Goal: Information Seeking & Learning: Check status

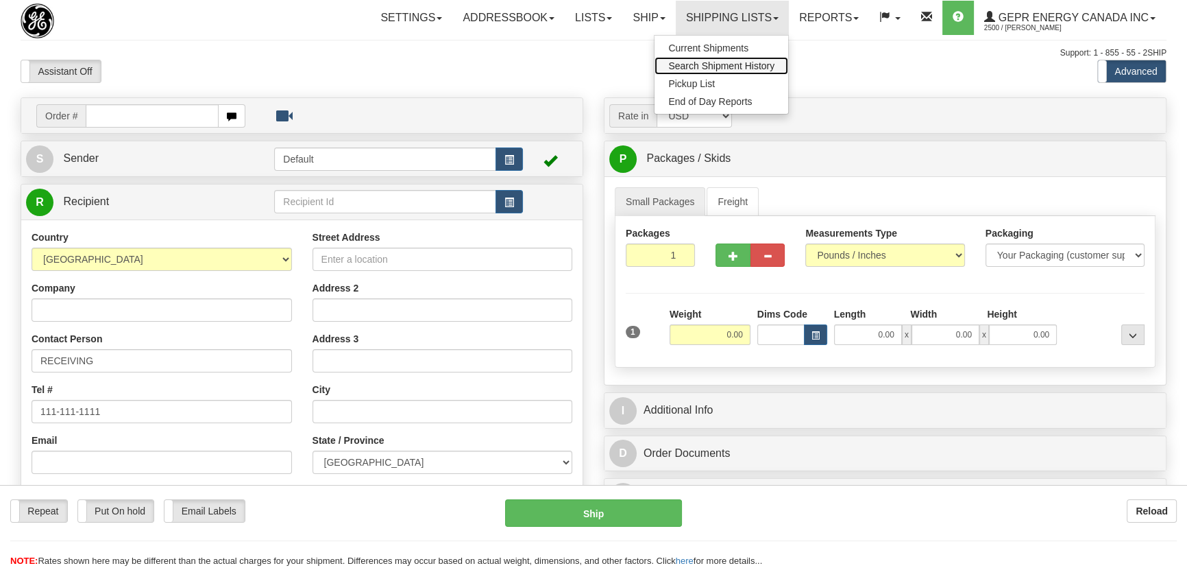
click at [740, 64] on span "Search Shipment History" at bounding box center [721, 65] width 106 height 11
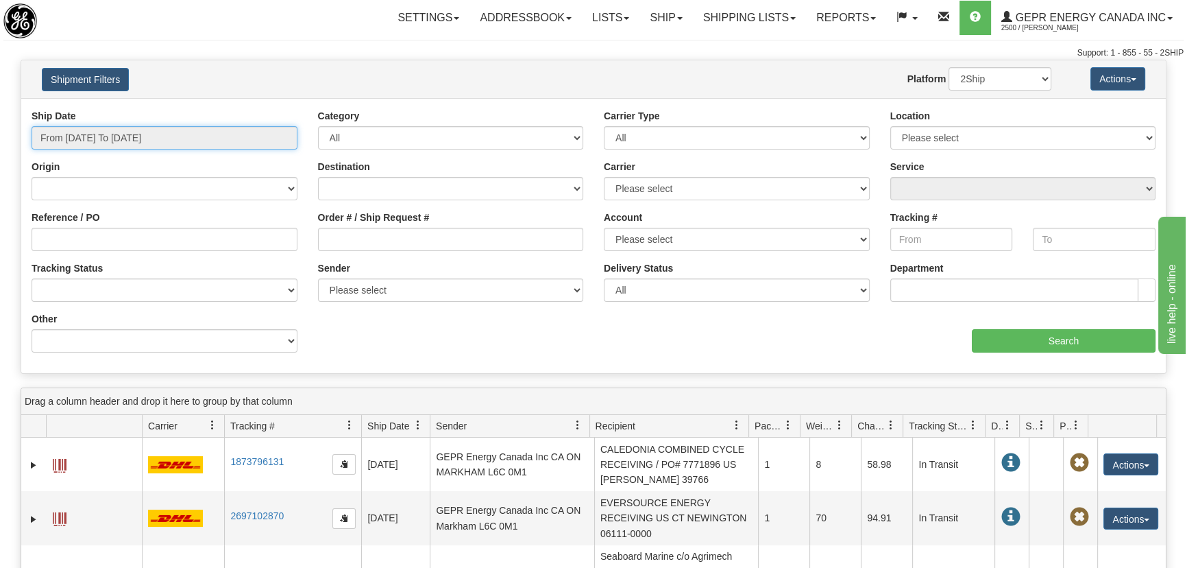
click at [187, 126] on input "From 08/20/2025 To 08/21/2025" at bounding box center [165, 137] width 266 height 23
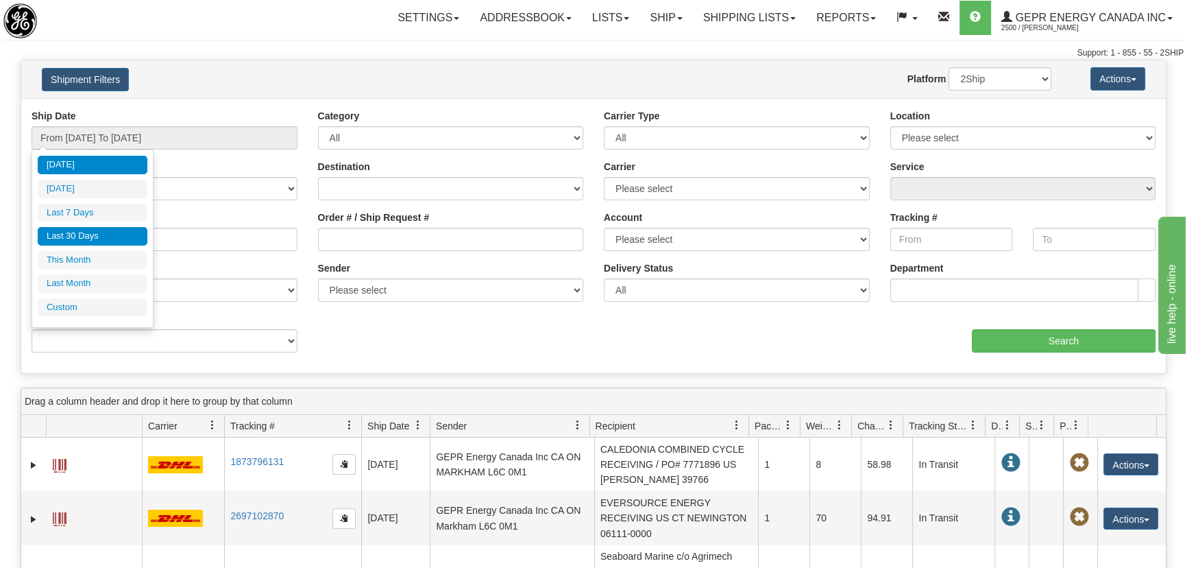
click at [111, 236] on li "Last 30 Days" at bounding box center [93, 236] width 110 height 19
type input "From 07/23/2025 To 08/21/2025"
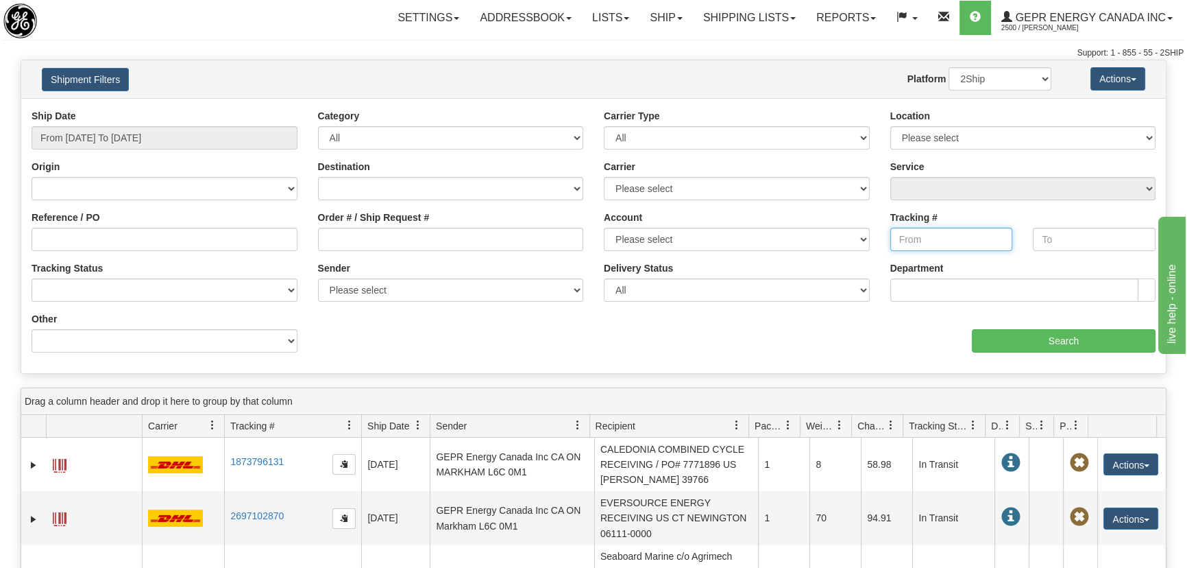
click at [954, 241] on input "Tracking #" at bounding box center [951, 239] width 123 height 23
paste input "9040185092"
type input "9040185092"
click at [1106, 242] on input "text" at bounding box center [1094, 239] width 123 height 23
paste input "9040185092"
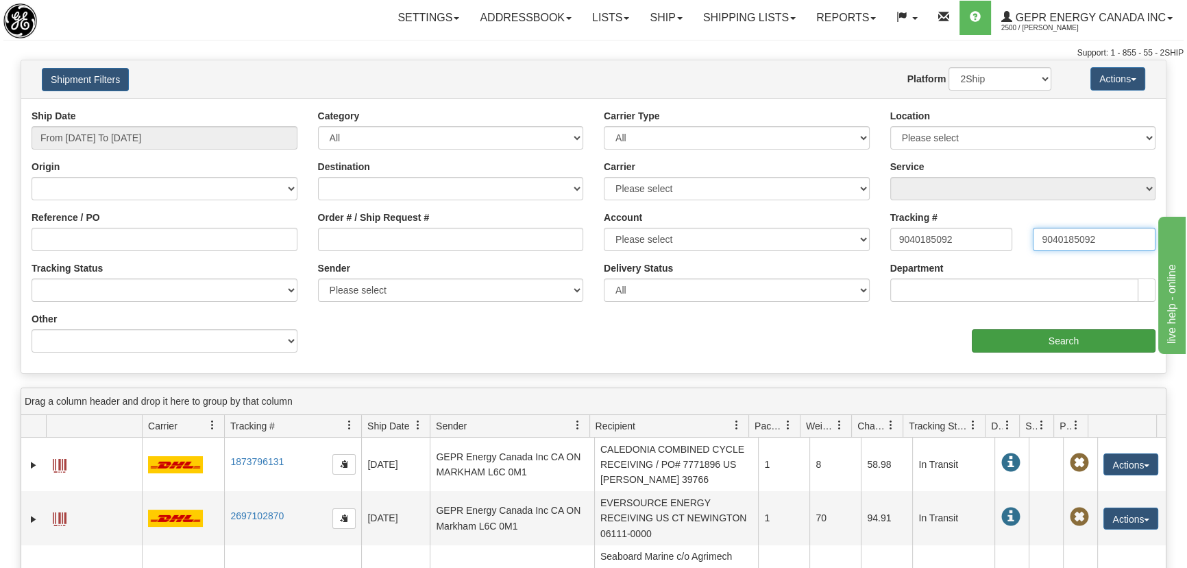
type input "9040185092"
click at [1073, 342] on input "Search" at bounding box center [1064, 340] width 184 height 23
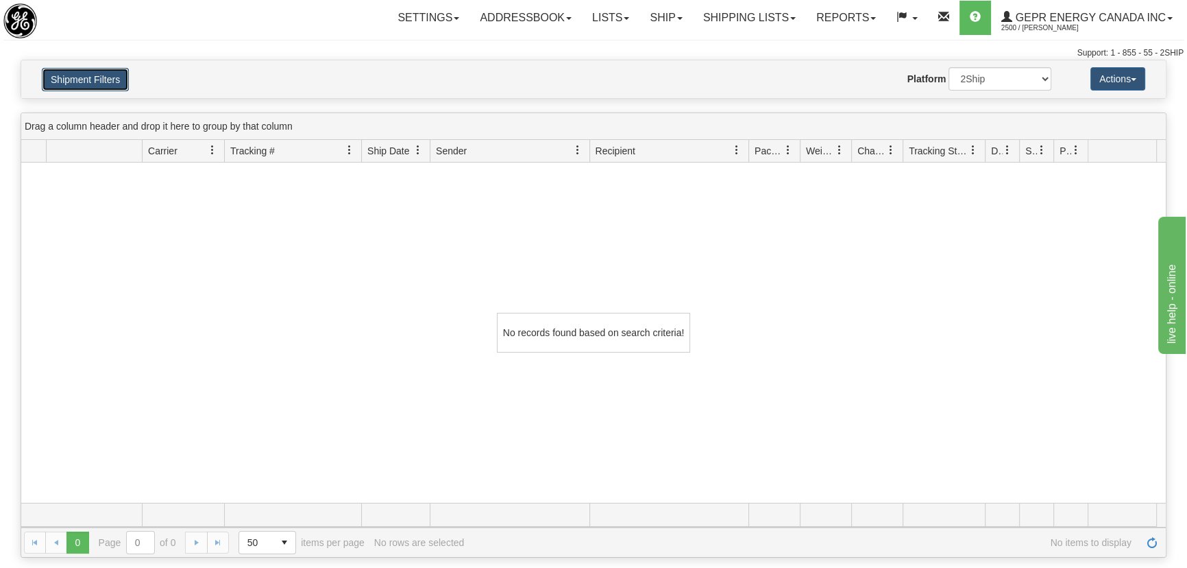
click at [95, 69] on button "Shipment Filters" at bounding box center [85, 79] width 87 height 23
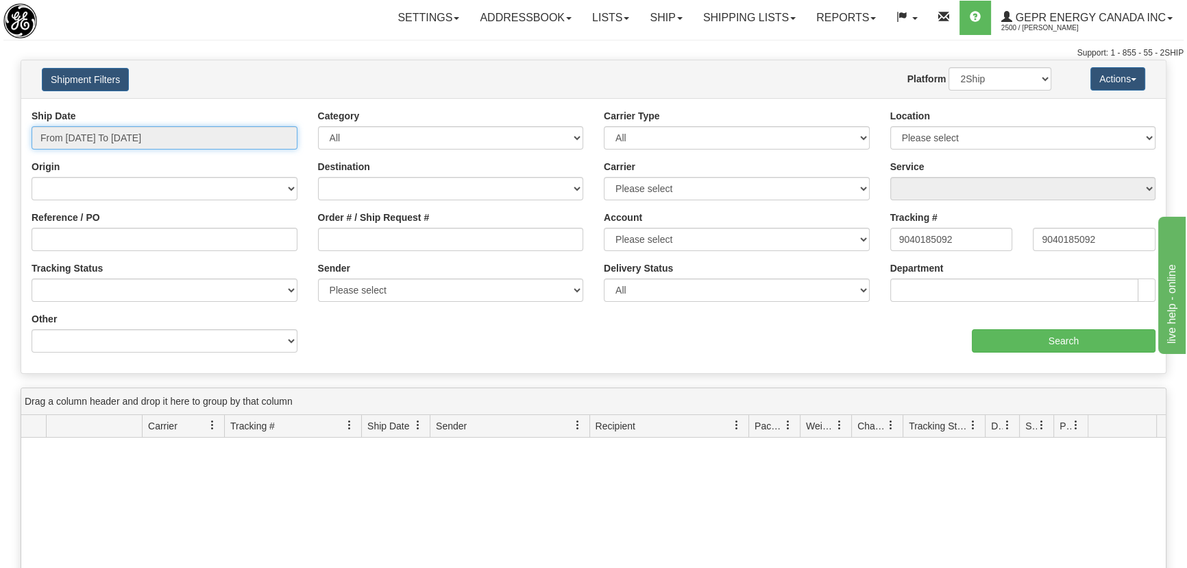
click at [128, 134] on input "From 07/23/2025 To 08/21/2025" at bounding box center [165, 137] width 266 height 23
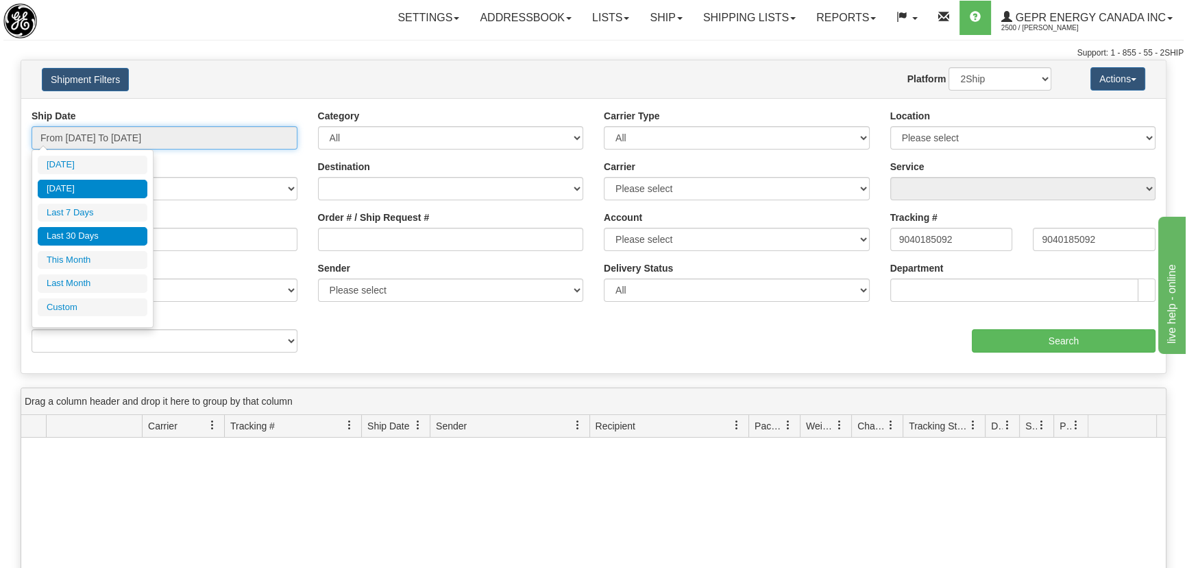
type input "[DATE]"
type input "08/15/2025"
type input "08/21/2025"
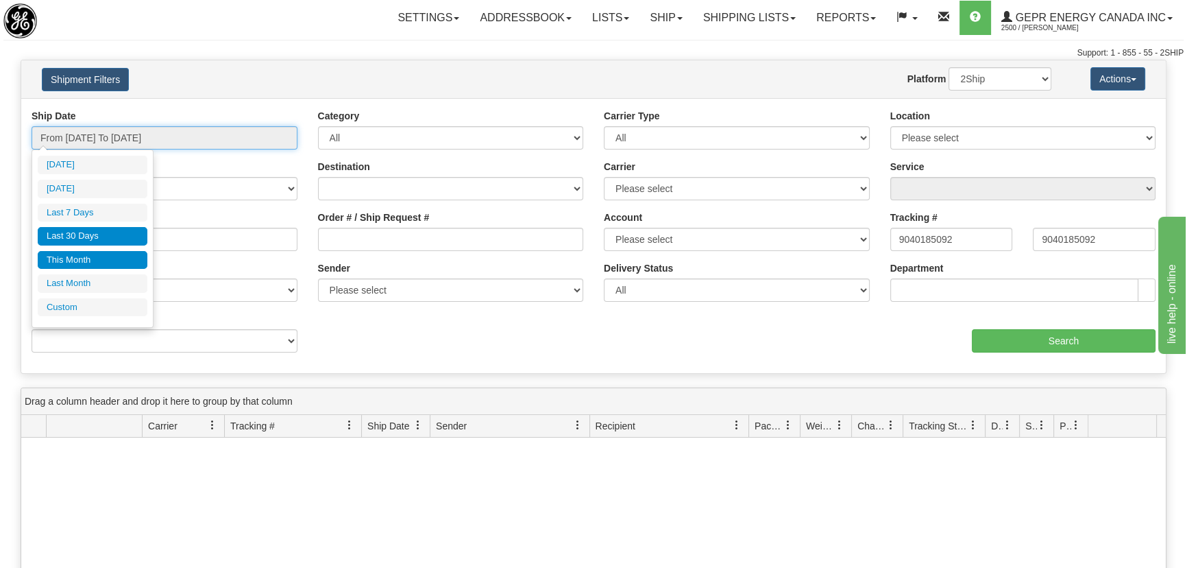
type input "08/01/2025"
type input "08/31/2025"
type input "07/23/2025"
type input "08/21/2025"
type input "07/01/2025"
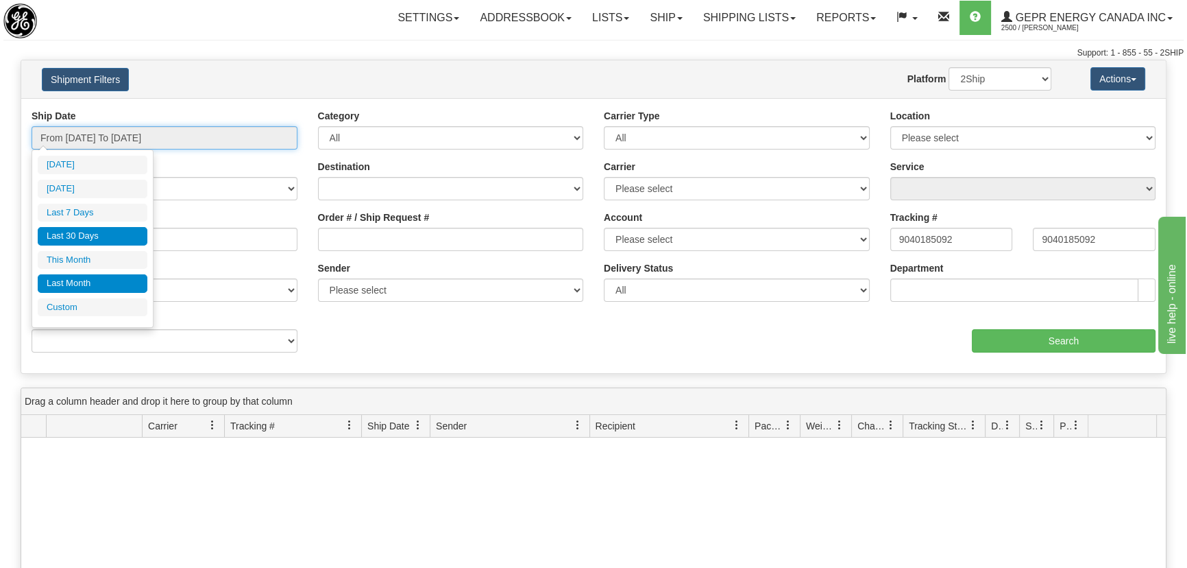
type input "07/31/2025"
type input "07/23/2025"
type input "08/21/2025"
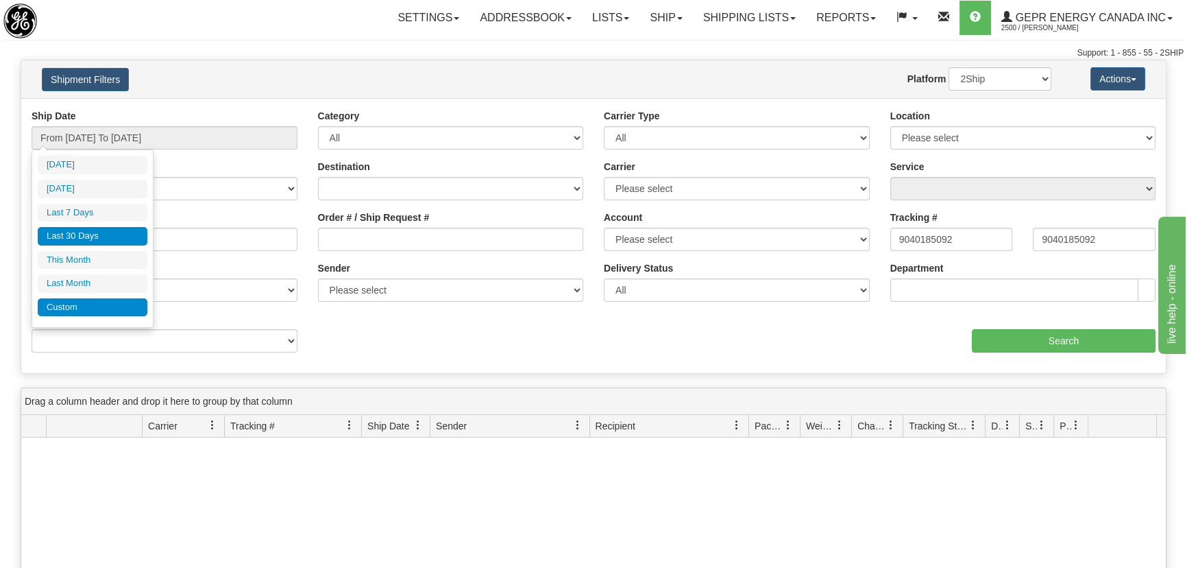
click at [104, 304] on li "Custom" at bounding box center [93, 307] width 110 height 19
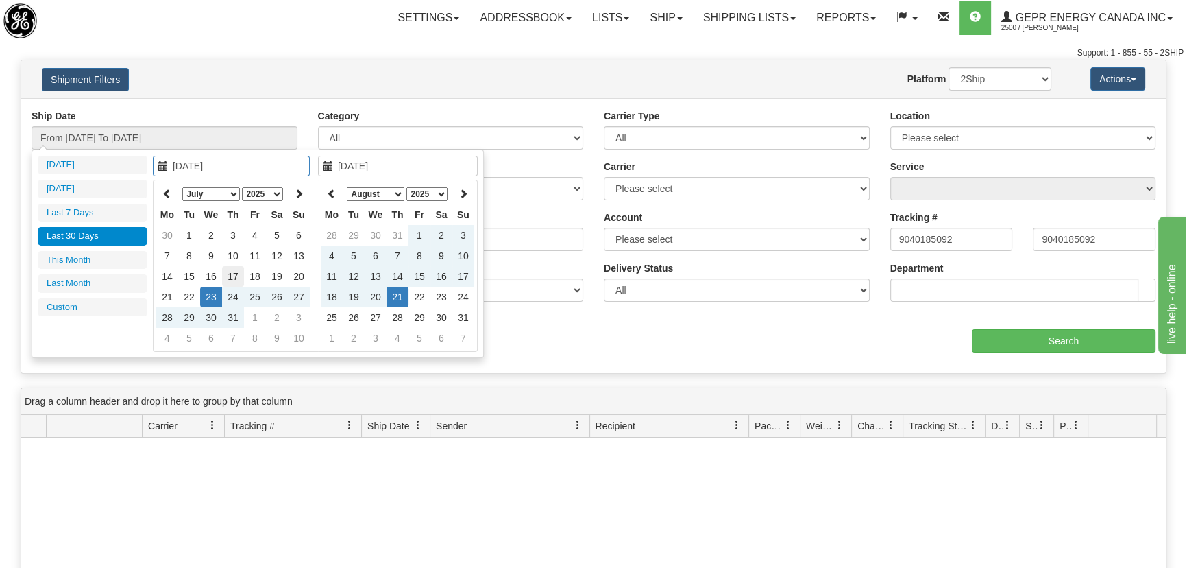
type input "07/01/2025"
type input "07/31/2025"
type input "07/21/2025"
type input "08/21/2025"
click at [164, 199] on th at bounding box center [167, 193] width 22 height 21
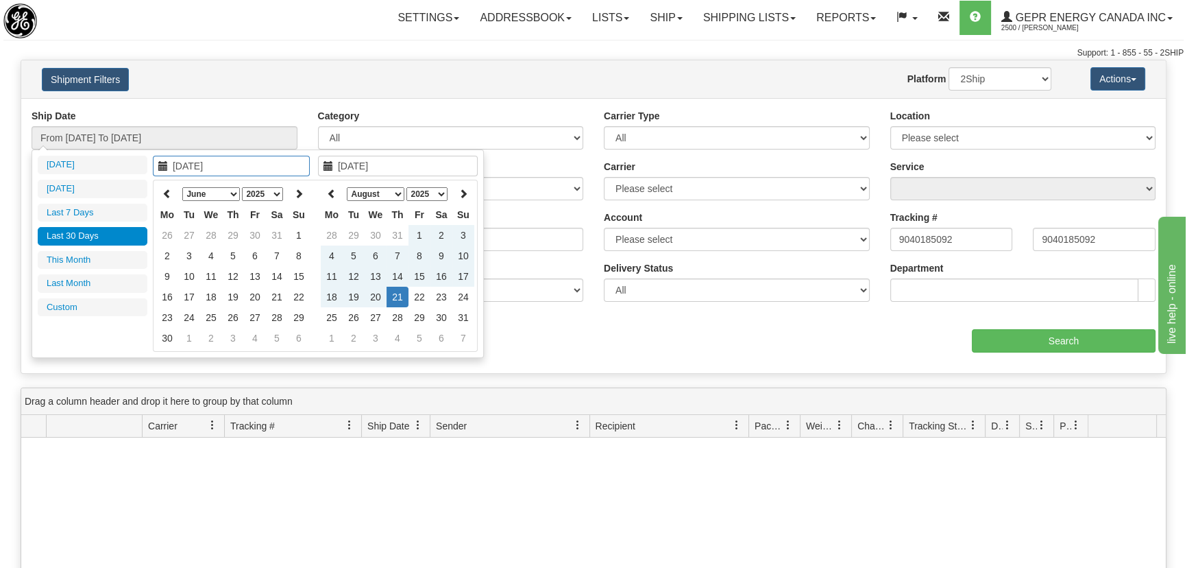
click at [164, 199] on th at bounding box center [167, 193] width 22 height 21
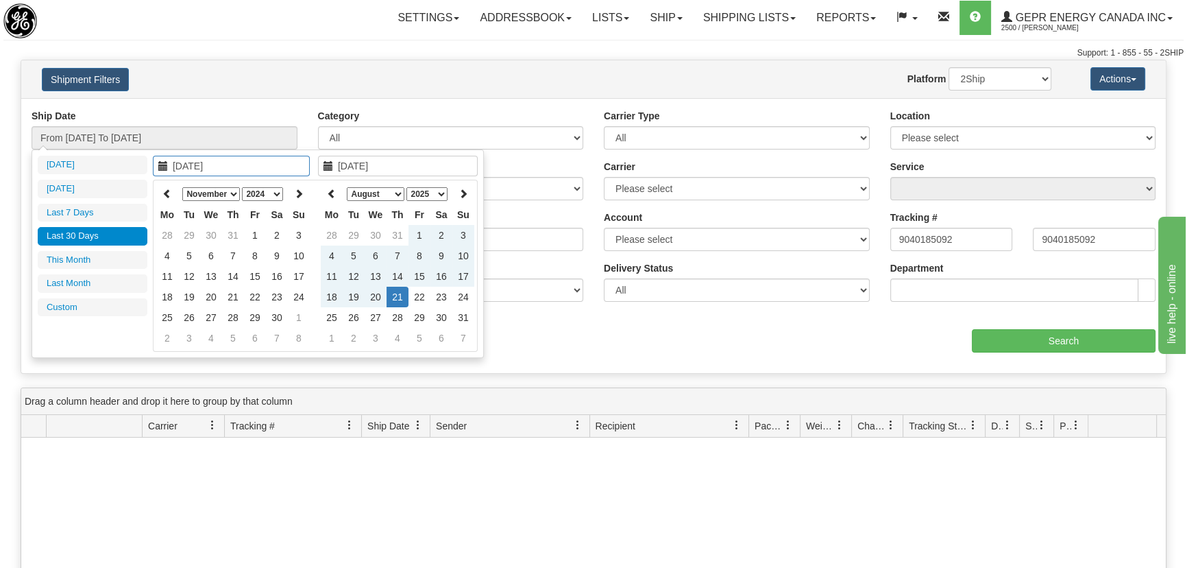
click at [164, 199] on th at bounding box center [167, 193] width 22 height 21
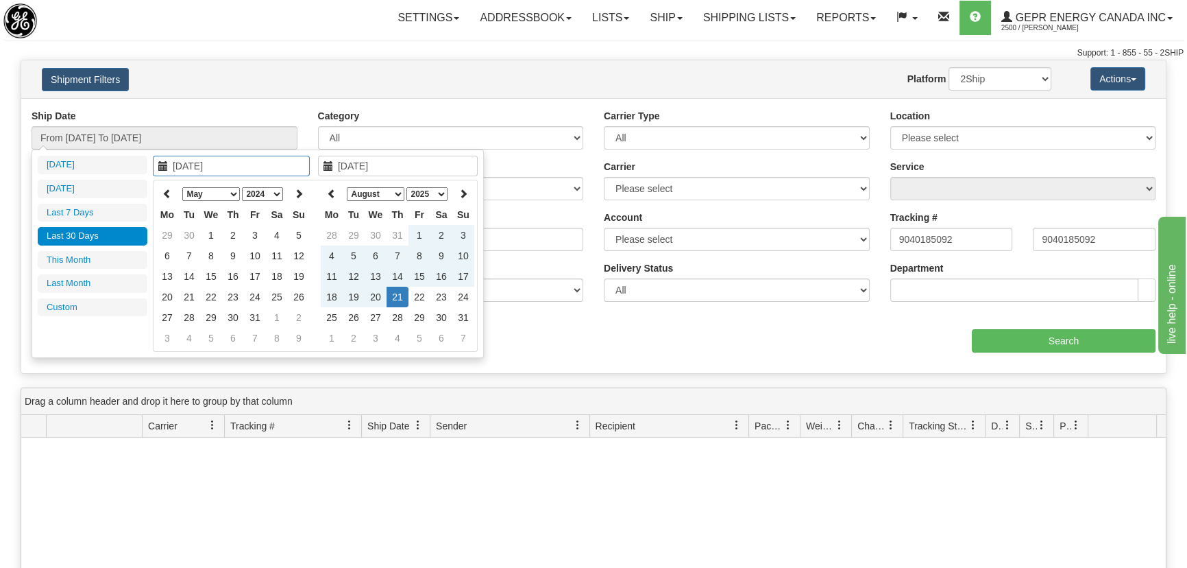
click at [164, 199] on th at bounding box center [167, 193] width 22 height 21
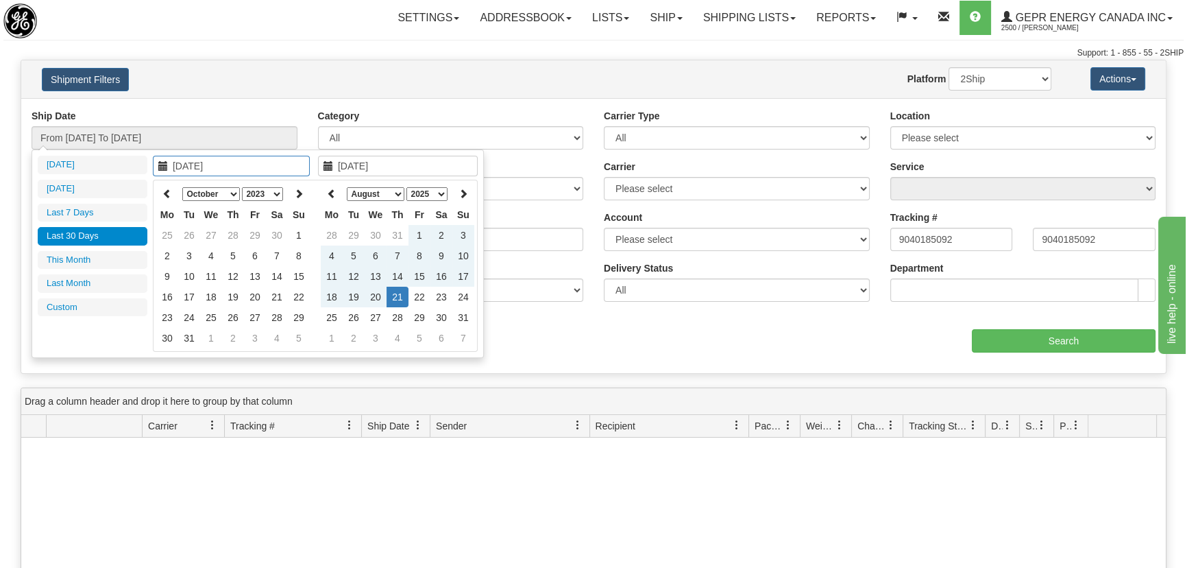
click at [164, 199] on th at bounding box center [167, 193] width 22 height 21
type input "09/01/2023"
click at [260, 234] on td "1" at bounding box center [255, 235] width 22 height 21
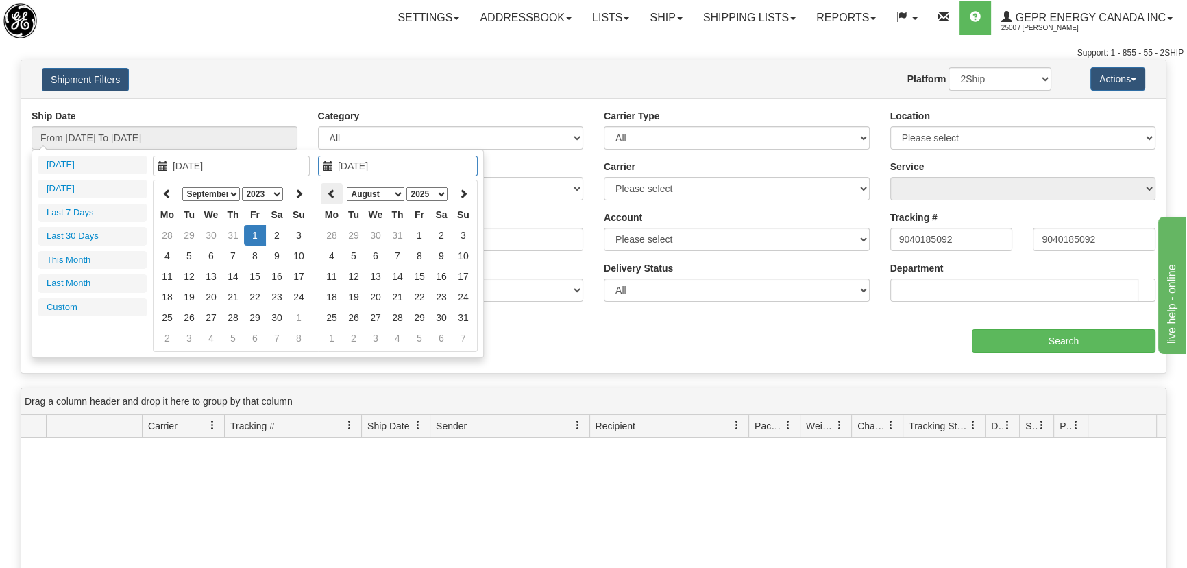
click at [324, 187] on th at bounding box center [332, 193] width 22 height 21
click at [459, 192] on icon at bounding box center [464, 194] width 10 height 10
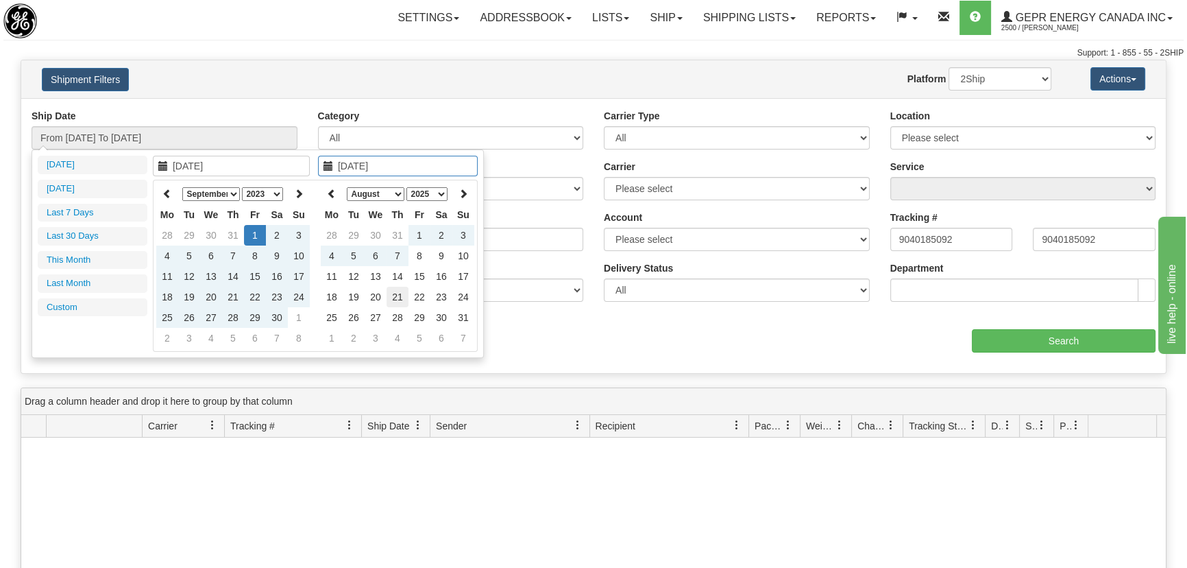
type input "08/21/2025"
click at [395, 298] on td "21" at bounding box center [398, 297] width 22 height 21
type input "From 09/01/2023 To 08/21/2025"
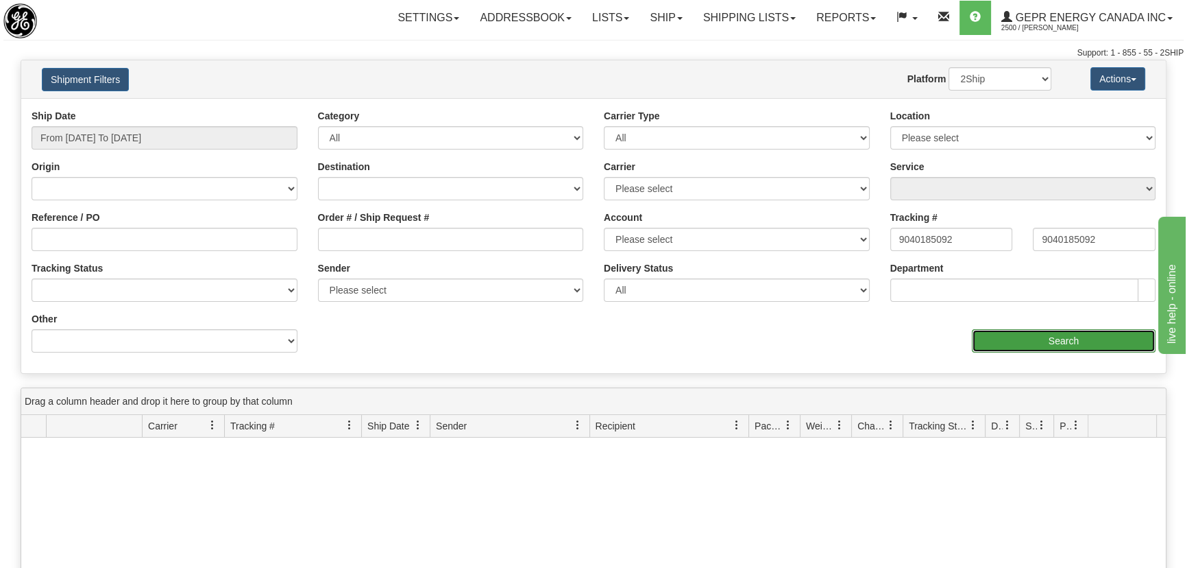
click at [1050, 341] on input "Search" at bounding box center [1064, 340] width 184 height 23
